Goal: Information Seeking & Learning: Learn about a topic

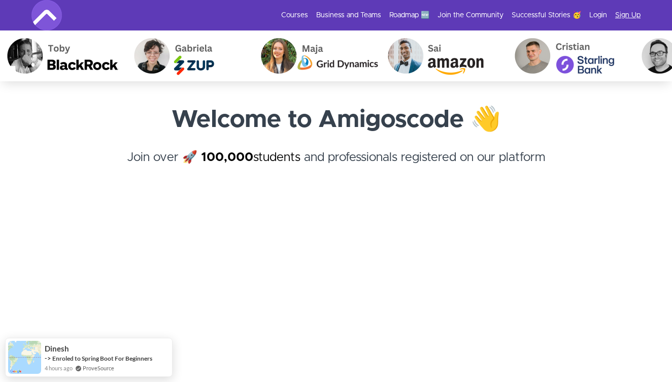
click at [621, 17] on link "Sign Up" at bounding box center [628, 15] width 25 height 10
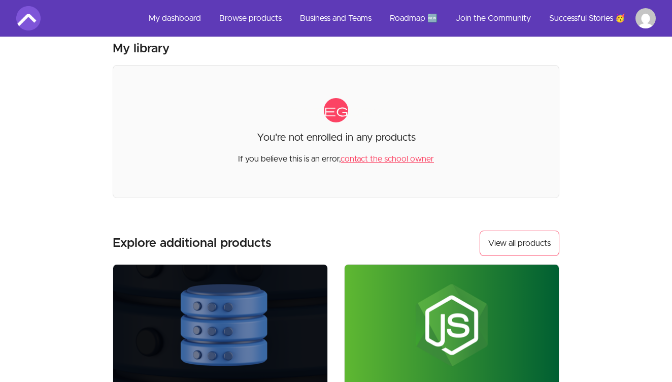
scroll to position [68, 0]
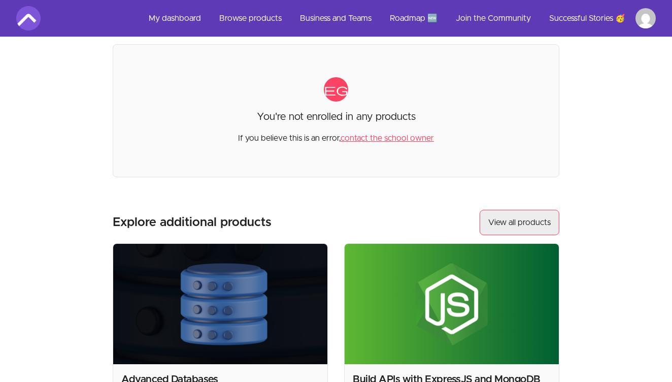
click at [511, 217] on link "View all products" at bounding box center [520, 222] width 80 height 25
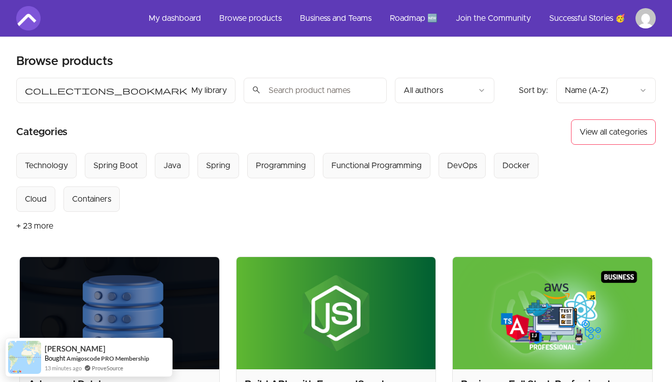
click at [244, 94] on input "search" at bounding box center [315, 90] width 143 height 25
type input "spring"
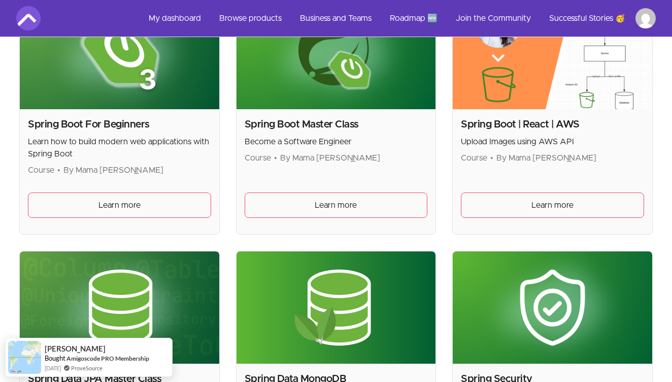
scroll to position [255, 0]
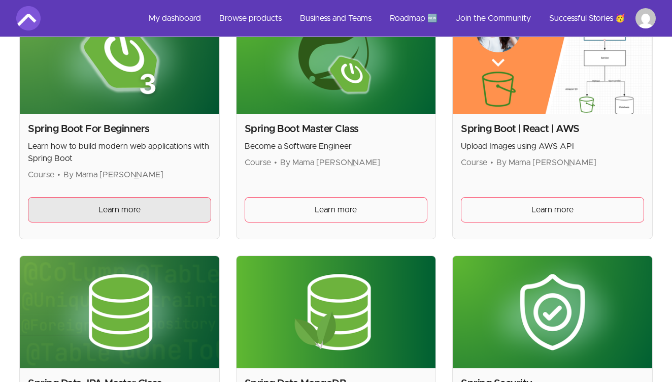
click at [186, 214] on link "Learn more" at bounding box center [119, 209] width 183 height 25
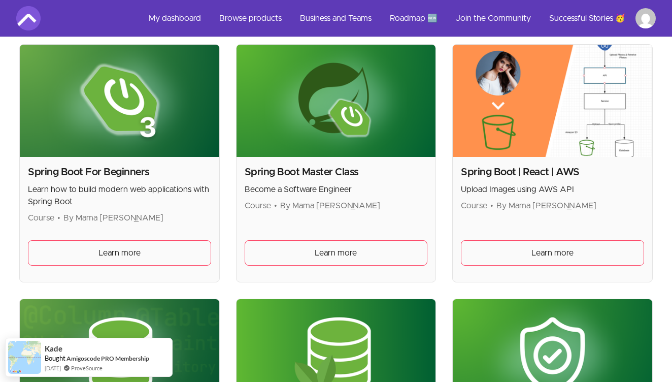
scroll to position [211, 0]
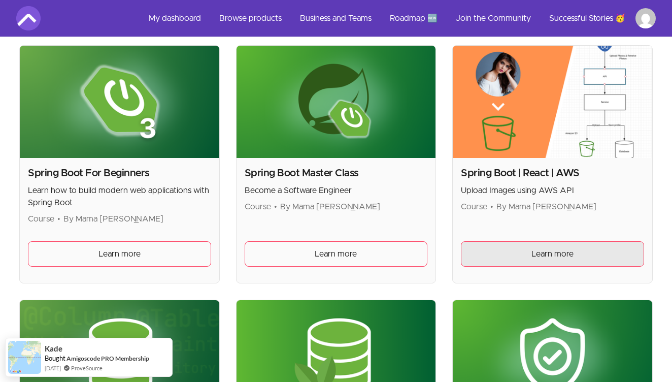
click at [524, 247] on link "Learn more" at bounding box center [552, 253] width 183 height 25
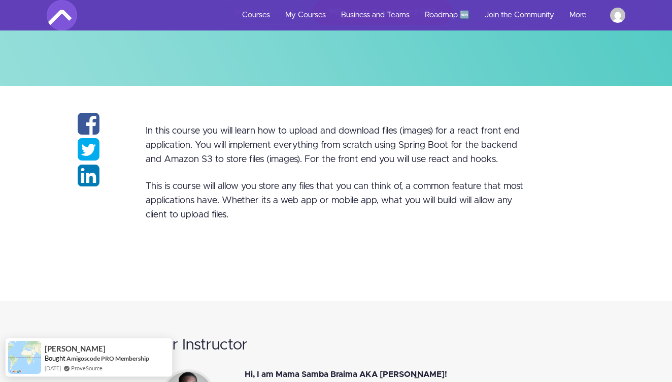
scroll to position [171, 0]
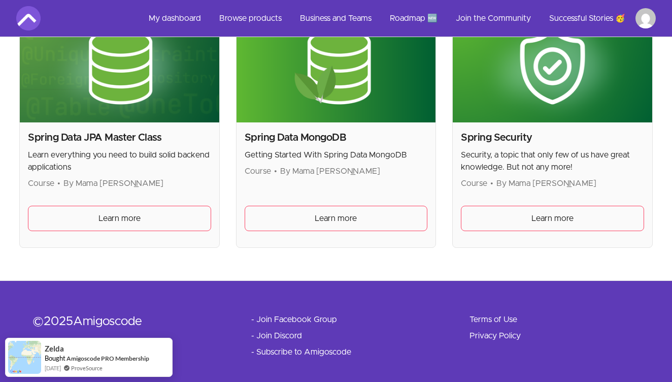
scroll to position [507, 0]
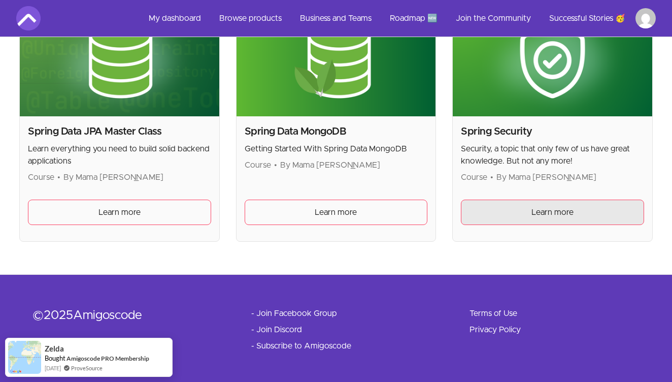
click at [507, 216] on link "Learn more" at bounding box center [552, 212] width 183 height 25
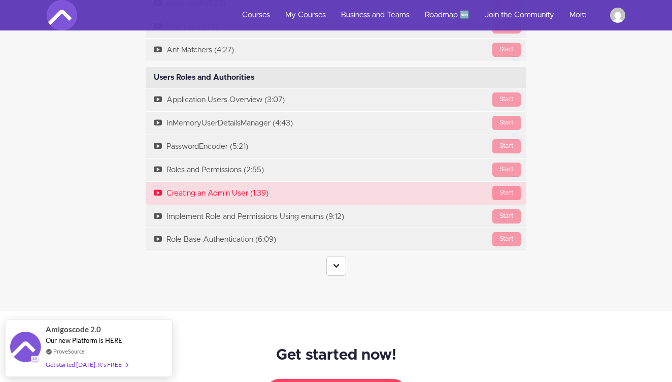
scroll to position [1775, 0]
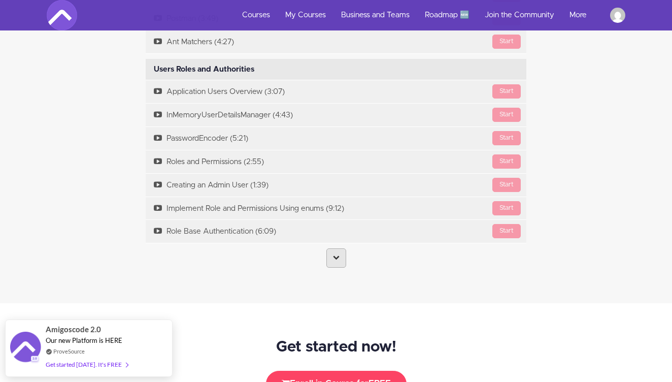
click at [338, 252] on link at bounding box center [337, 257] width 20 height 19
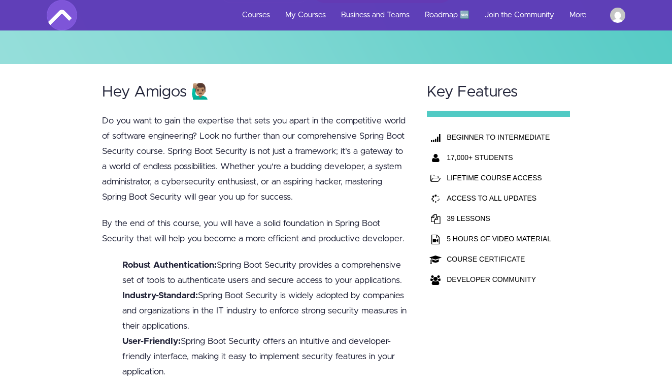
scroll to position [221, 0]
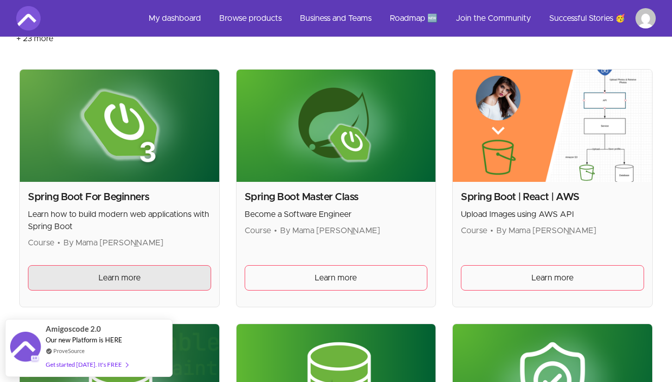
scroll to position [207, 0]
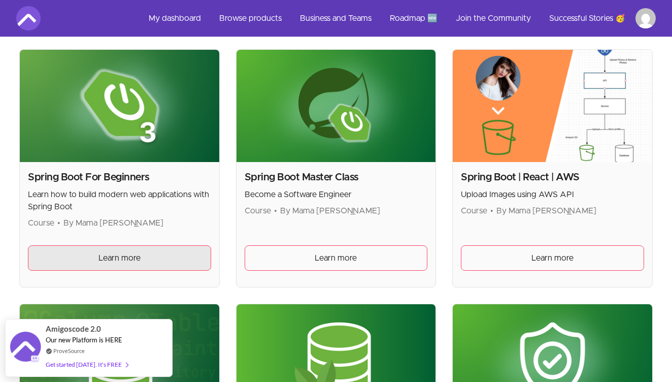
click at [150, 253] on link "Learn more" at bounding box center [119, 257] width 183 height 25
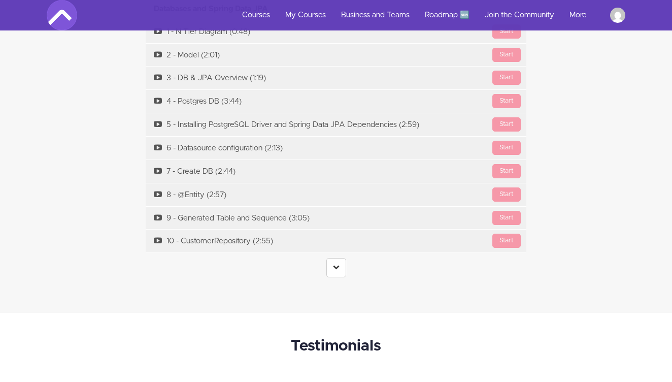
scroll to position [3644, 0]
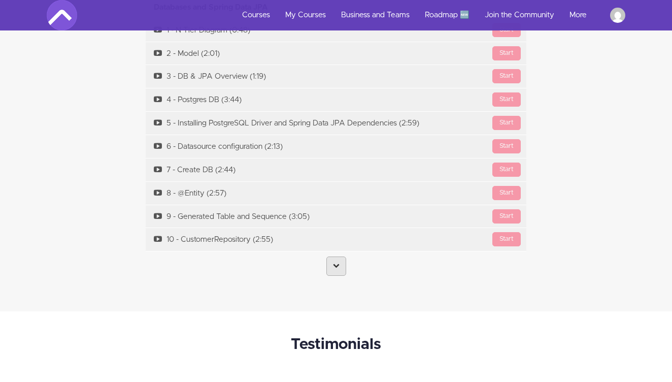
click at [339, 256] on link at bounding box center [337, 265] width 20 height 19
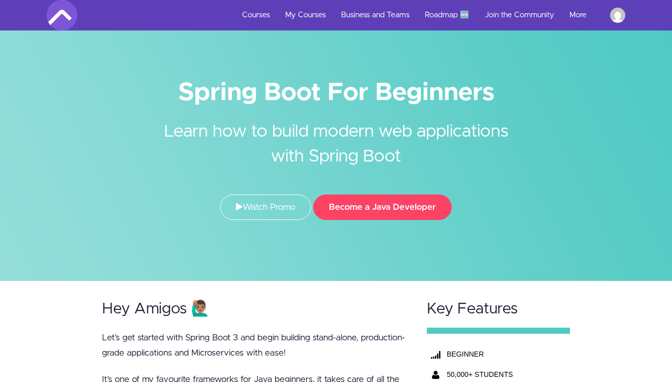
scroll to position [0, 0]
